Goal: Task Accomplishment & Management: Manage account settings

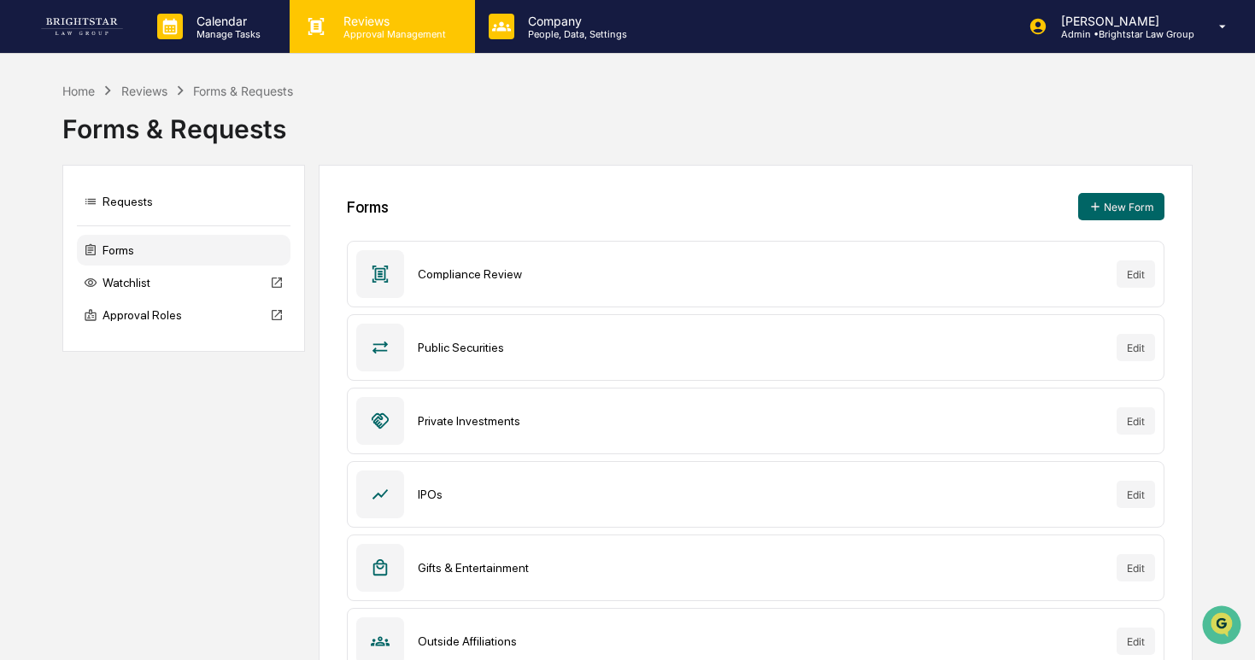
click at [341, 37] on p "Approval Management" at bounding box center [392, 34] width 125 height 12
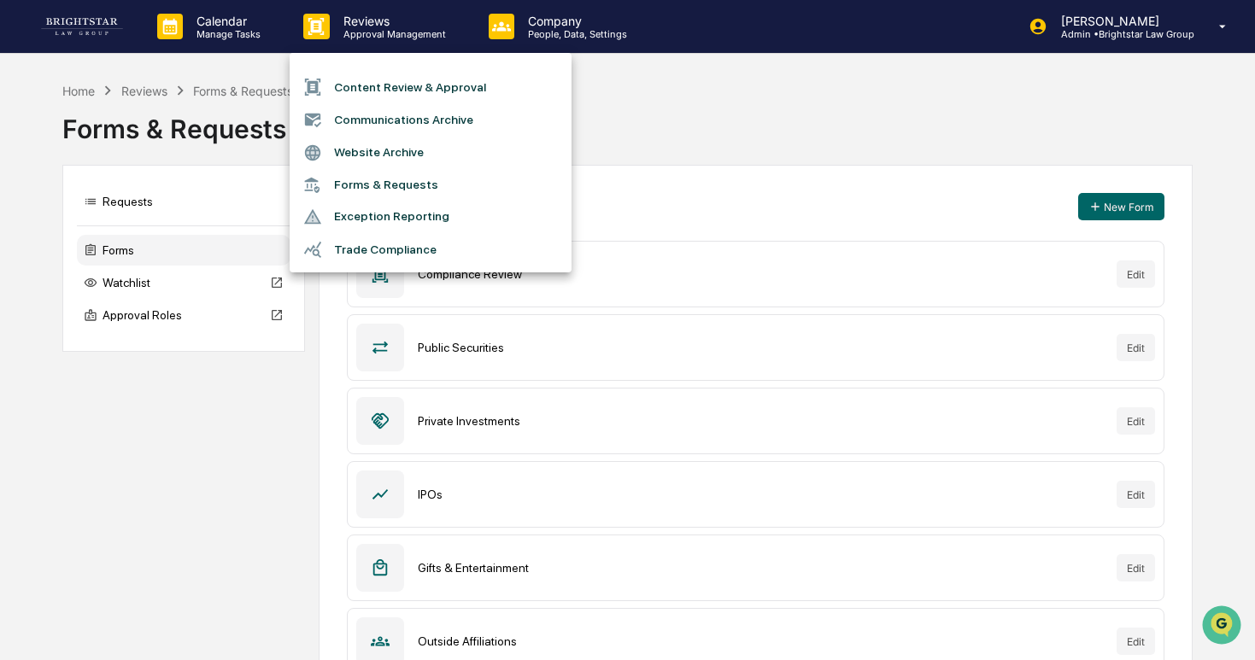
click at [259, 44] on div at bounding box center [627, 330] width 1255 height 660
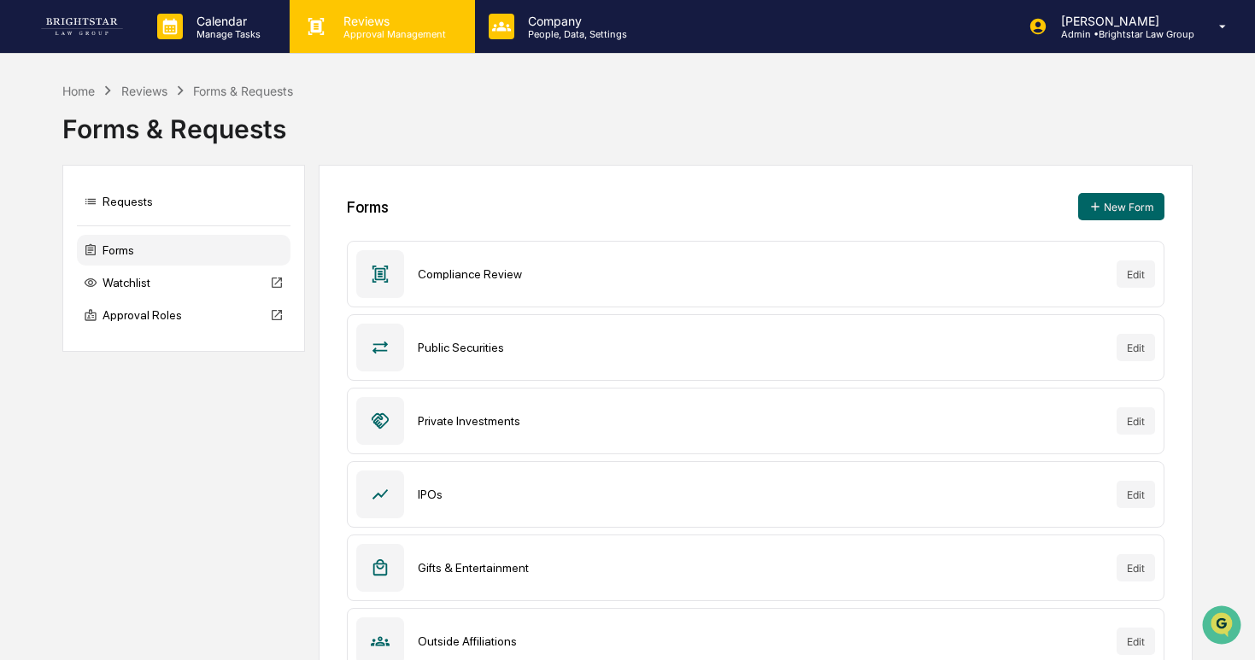
click at [337, 33] on p "Approval Management" at bounding box center [392, 34] width 125 height 12
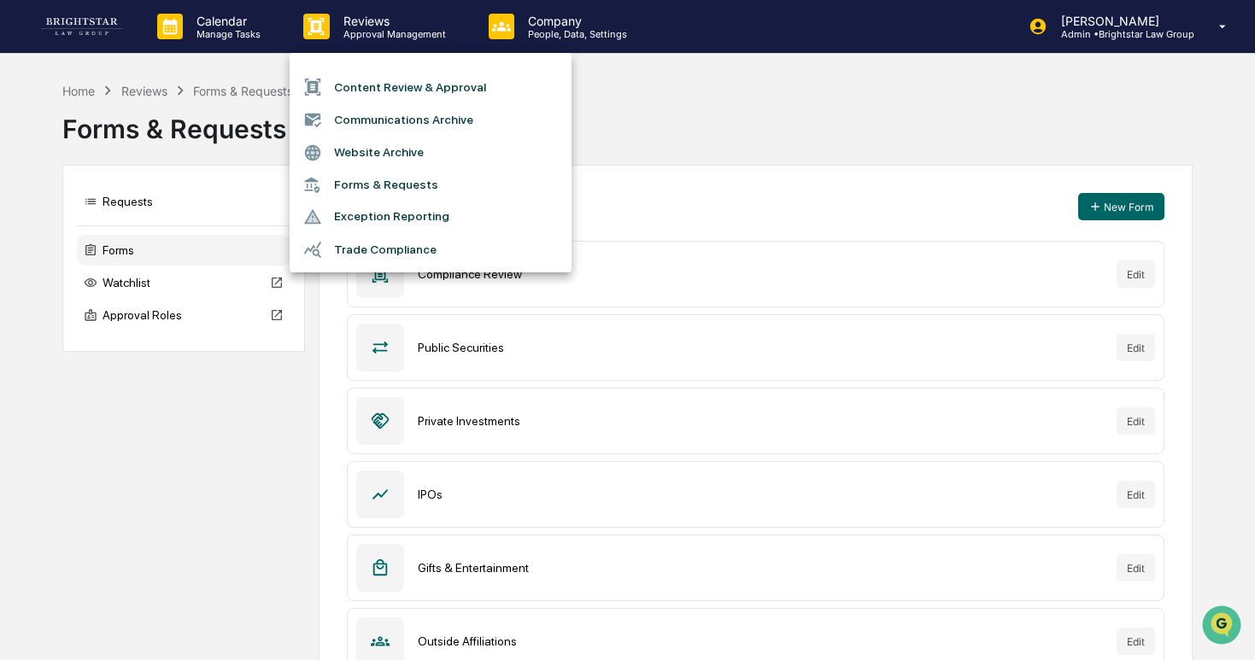
click at [355, 184] on li "Forms & Requests" at bounding box center [431, 185] width 282 height 32
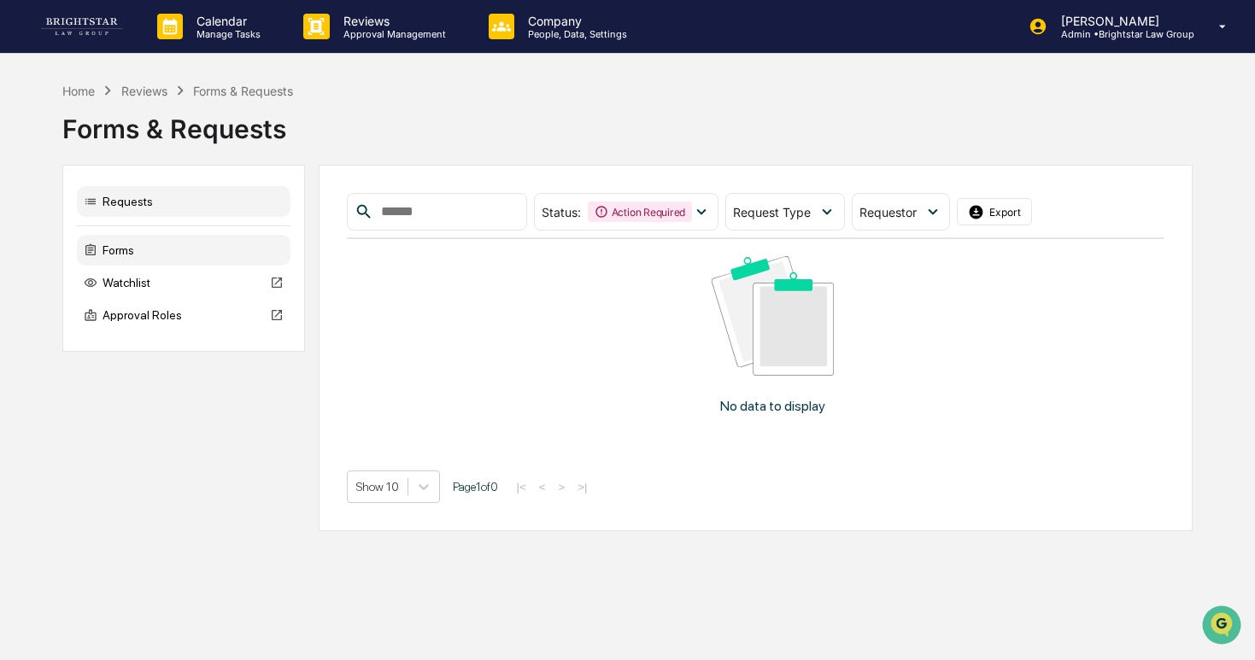
click at [251, 239] on div "Forms" at bounding box center [184, 250] width 214 height 31
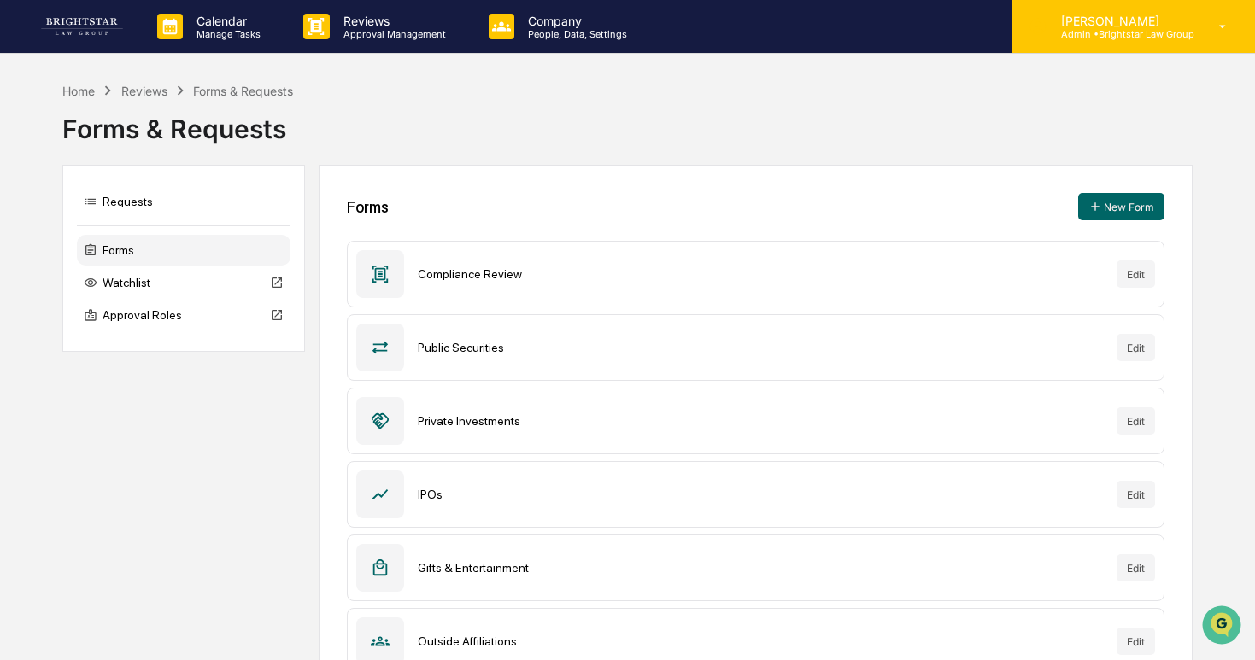
click at [1048, 26] on p "[PERSON_NAME]" at bounding box center [1120, 21] width 147 height 15
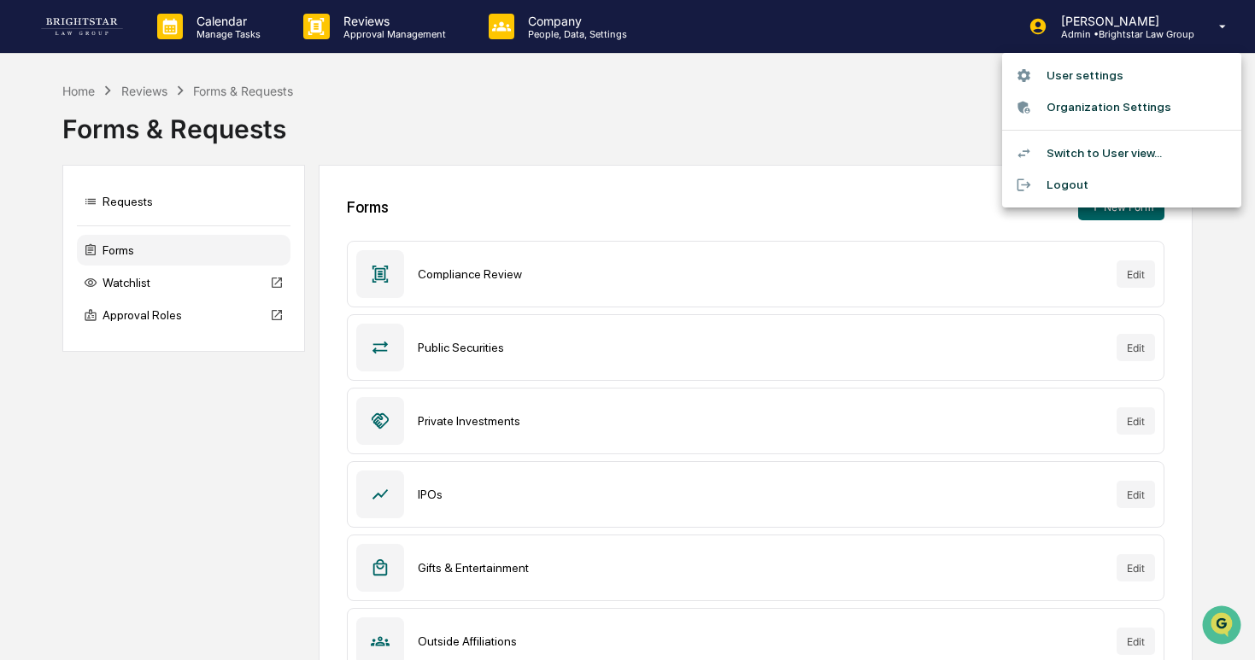
click at [1158, 144] on li "Switch to User view..." at bounding box center [1121, 154] width 239 height 32
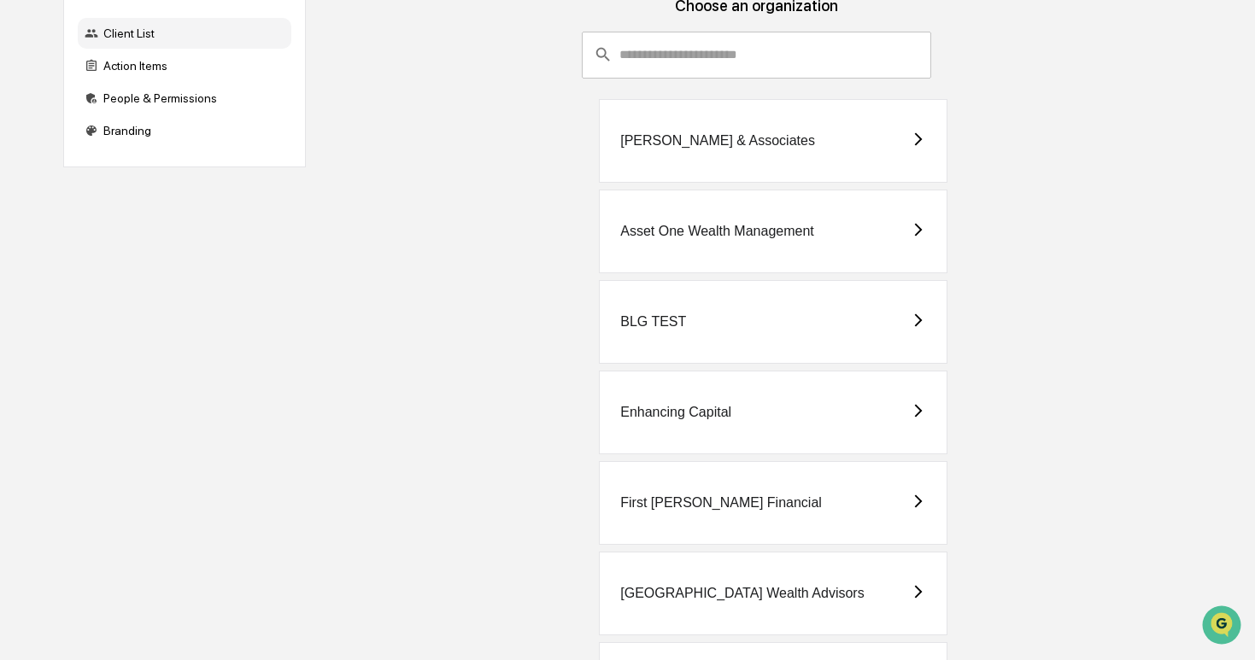
scroll to position [220, 0]
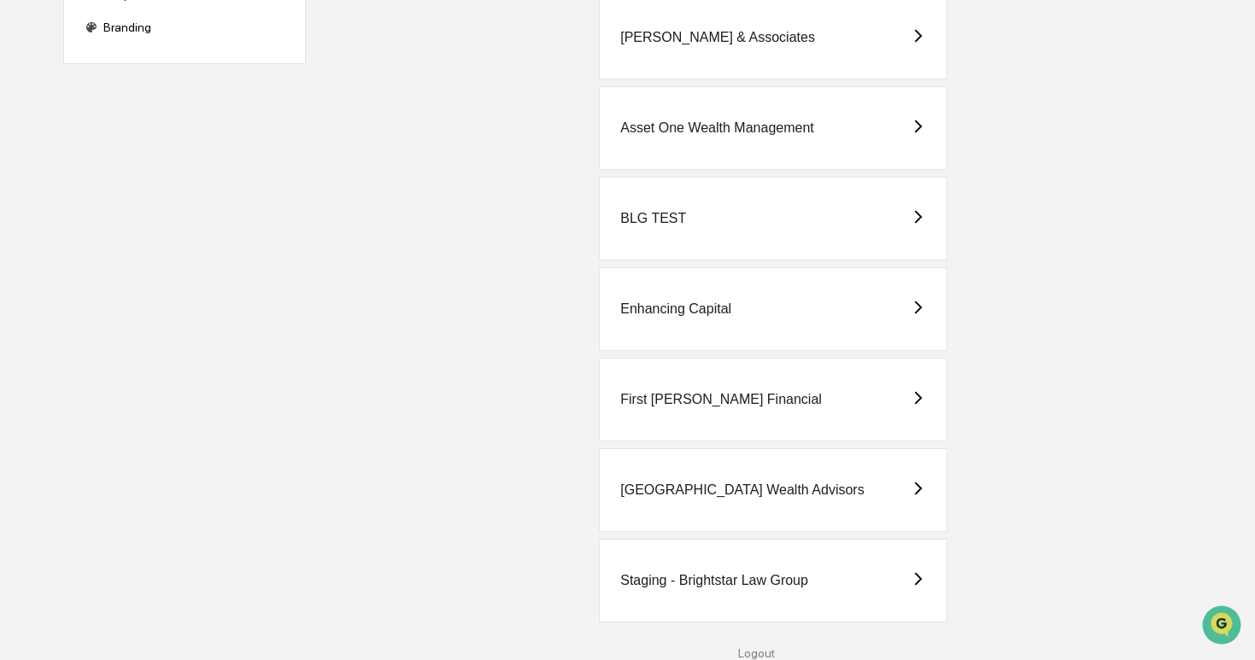
click at [789, 577] on div "Staging - Brightstar Law Group" at bounding box center [714, 580] width 188 height 15
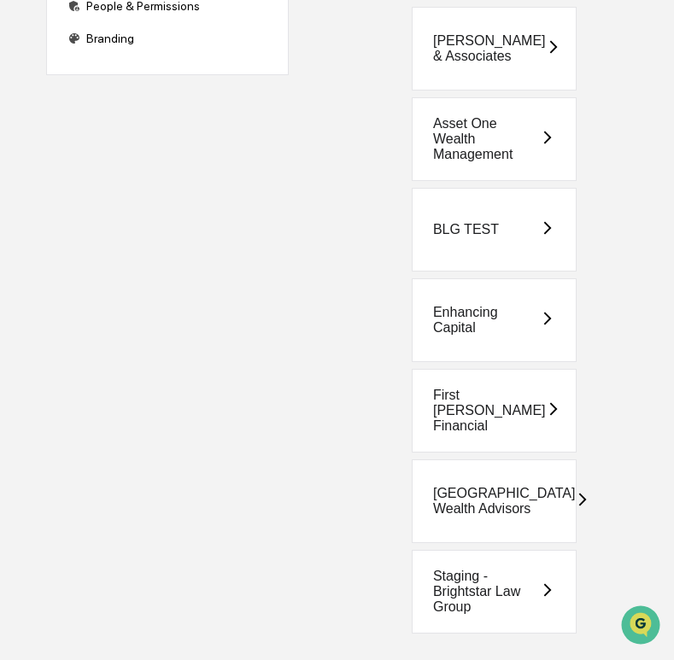
scroll to position [220, 0]
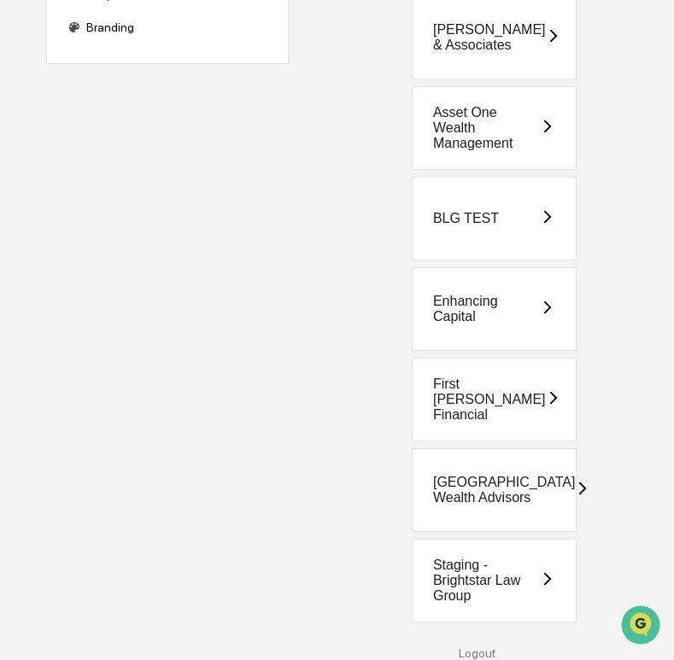
click at [472, 568] on div "Staging - Brightstar Law Group" at bounding box center [487, 581] width 108 height 46
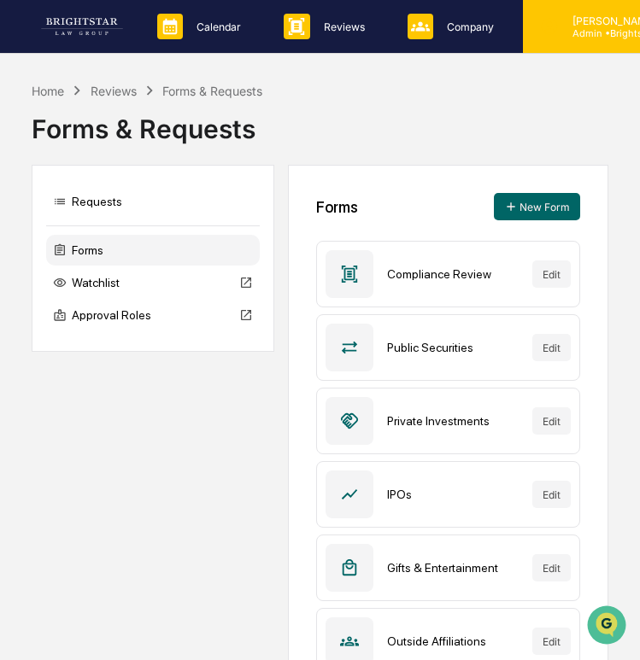
click at [575, 45] on div "Cece Ferraez Admin • Brightstar Law Group" at bounding box center [644, 26] width 243 height 53
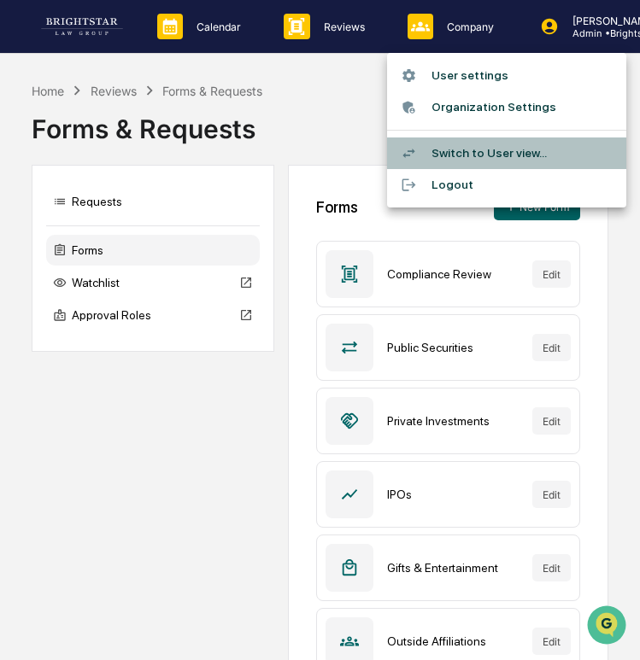
click at [504, 144] on li "Switch to User view..." at bounding box center [506, 154] width 239 height 32
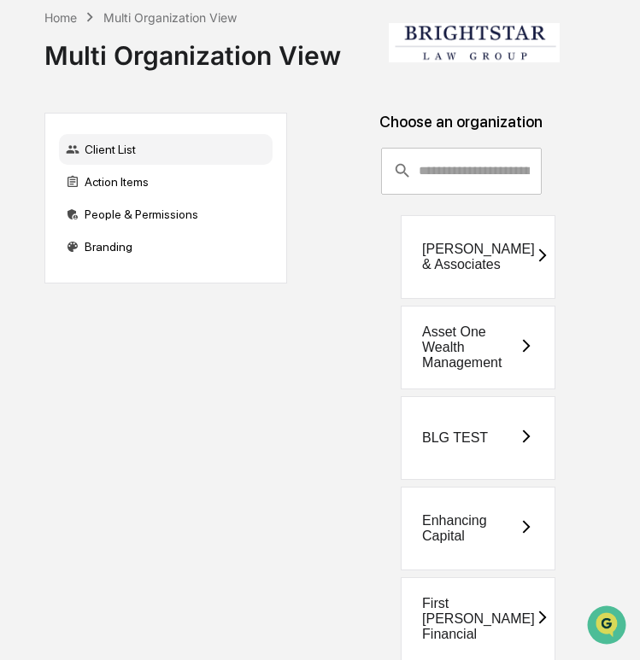
scroll to position [220, 0]
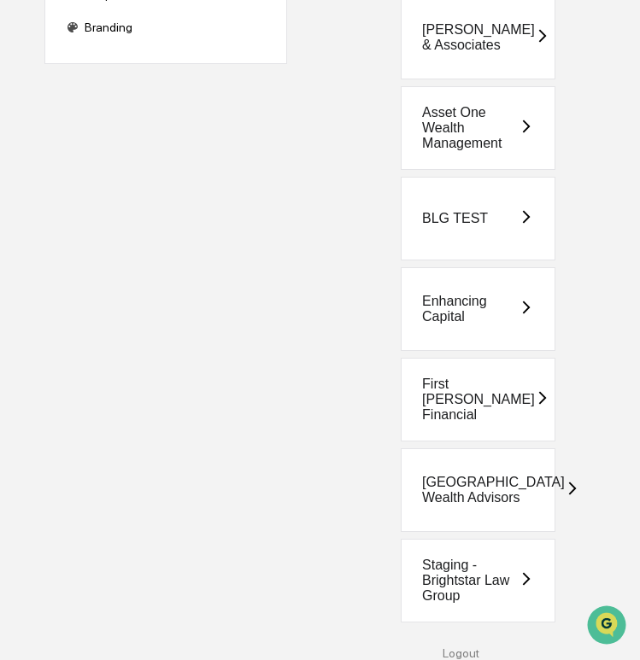
click at [472, 554] on div "Staging - Brightstar Law Group" at bounding box center [478, 581] width 155 height 84
